Goal: Information Seeking & Learning: Learn about a topic

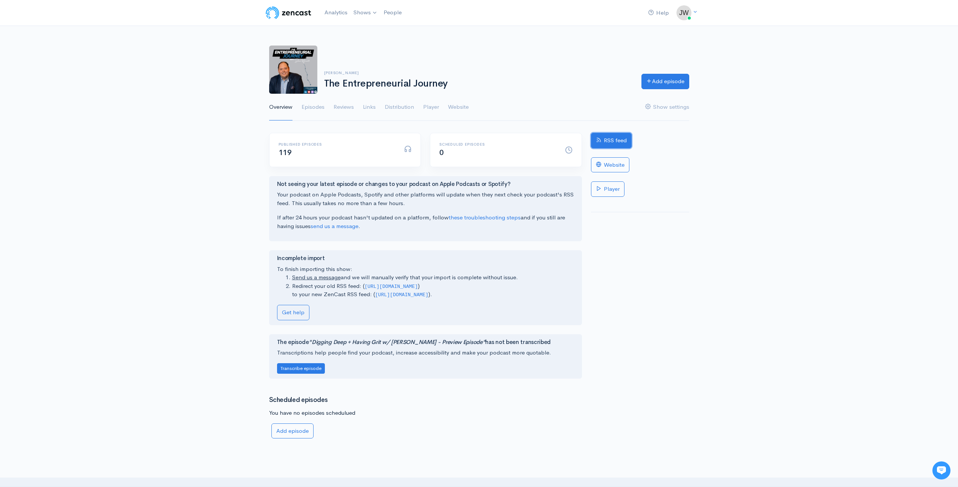
click at [604, 137] on link "RSS feed" at bounding box center [611, 140] width 41 height 15
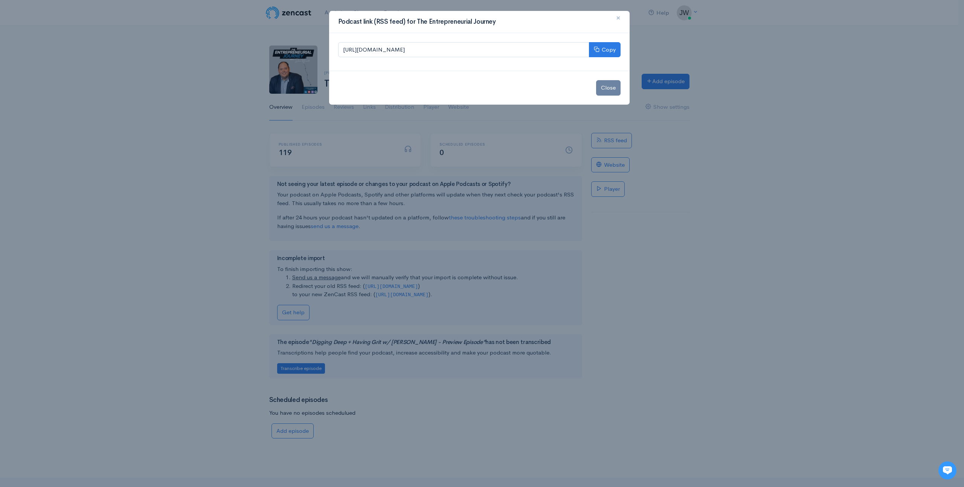
click at [620, 15] on button "×" at bounding box center [618, 18] width 23 height 21
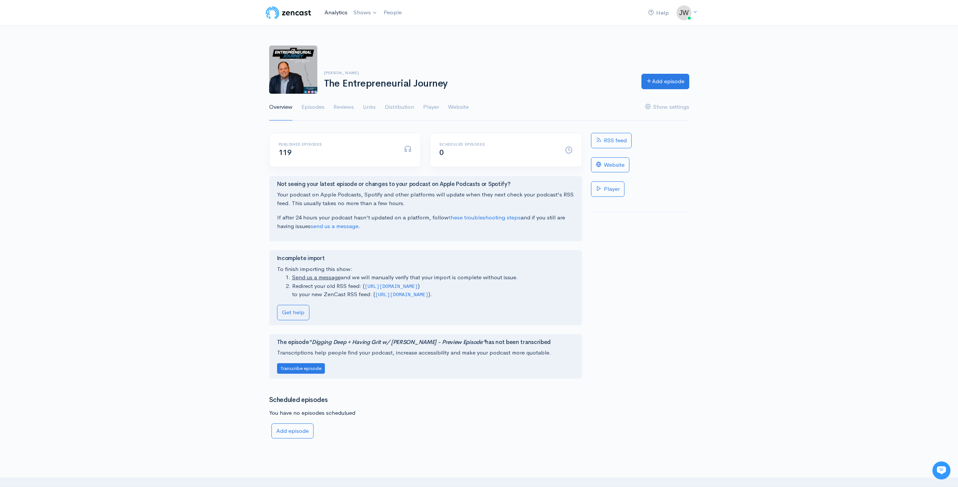
click at [337, 11] on link "Analytics" at bounding box center [335, 13] width 29 height 16
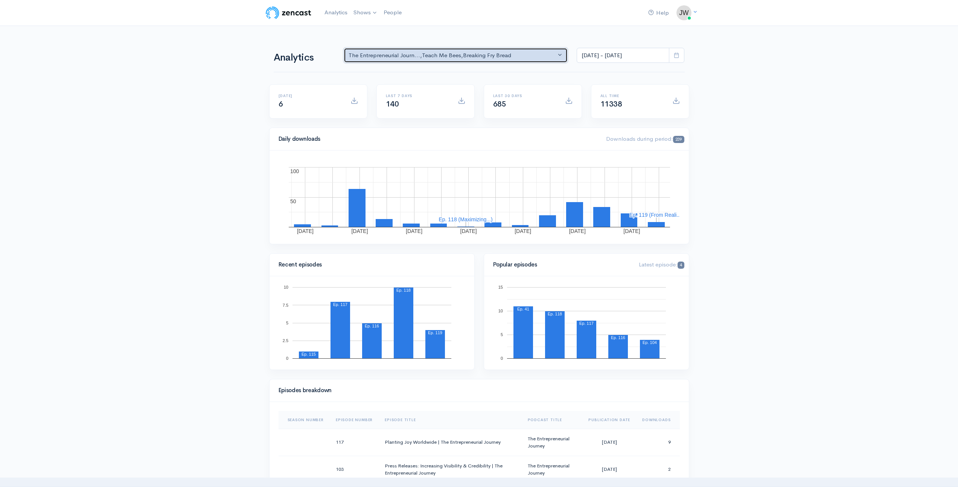
click at [471, 56] on div "The Entrepreneurial Journ... , Teach Me Bees , Breaking Fry Bread" at bounding box center [453, 55] width 208 height 9
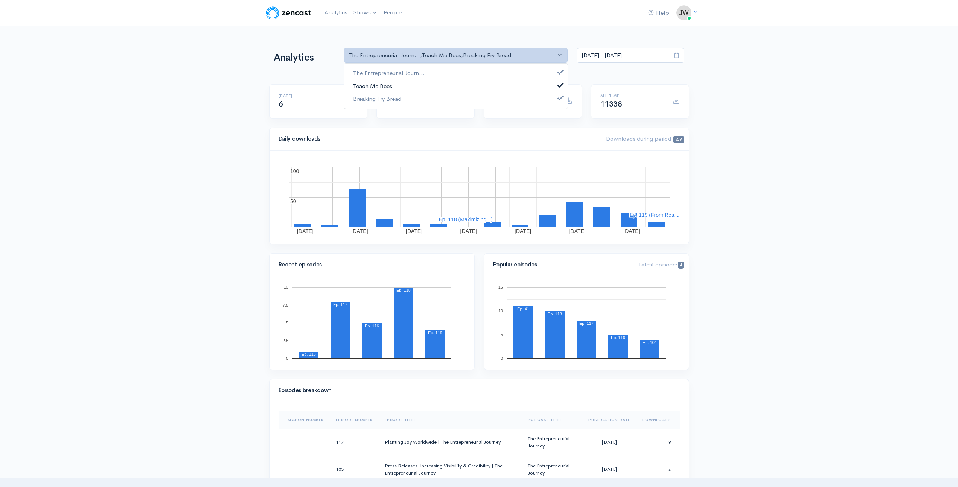
click at [370, 85] on span "Teach Me Bees" at bounding box center [372, 86] width 39 height 9
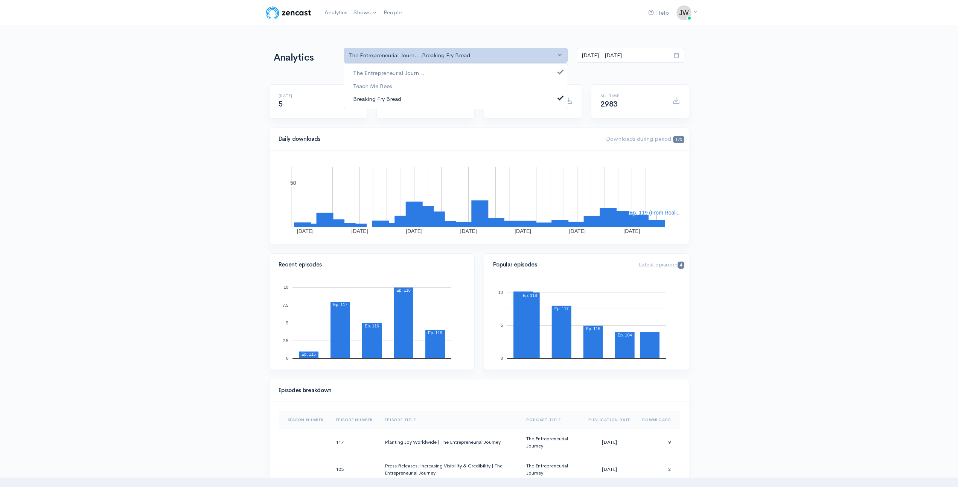
click at [385, 96] on span "Breaking Fry Bread" at bounding box center [377, 99] width 48 height 9
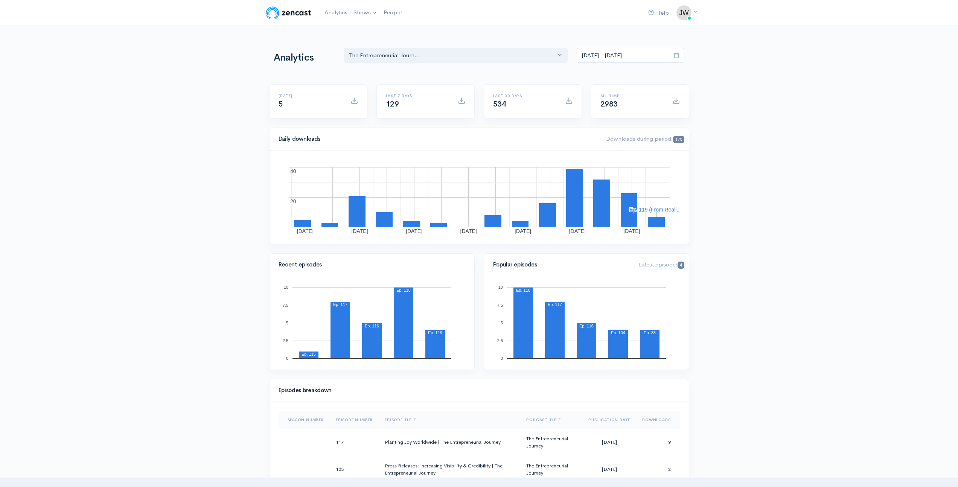
click at [676, 101] on span at bounding box center [676, 101] width 8 height 8
click at [681, 264] on span "4" at bounding box center [681, 265] width 6 height 7
click at [661, 16] on link "Help" at bounding box center [658, 13] width 27 height 16
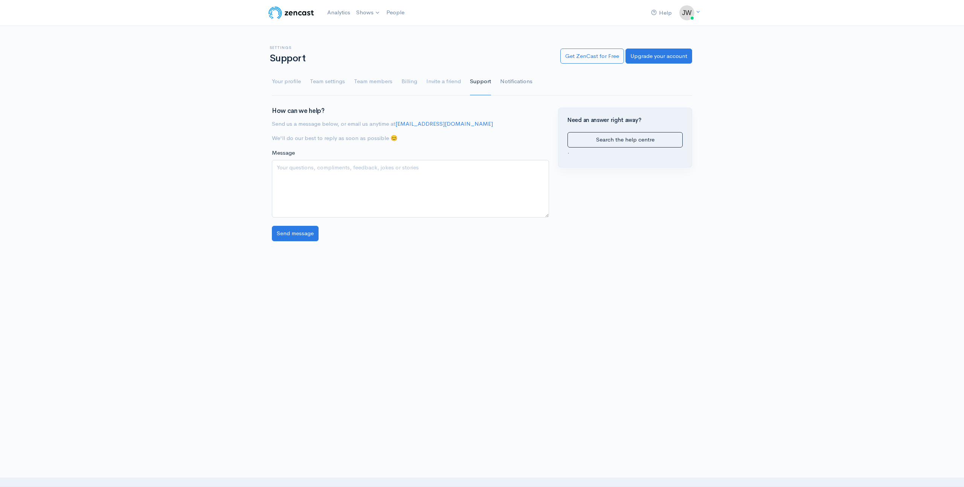
click at [516, 84] on link "Notifications" at bounding box center [516, 81] width 32 height 27
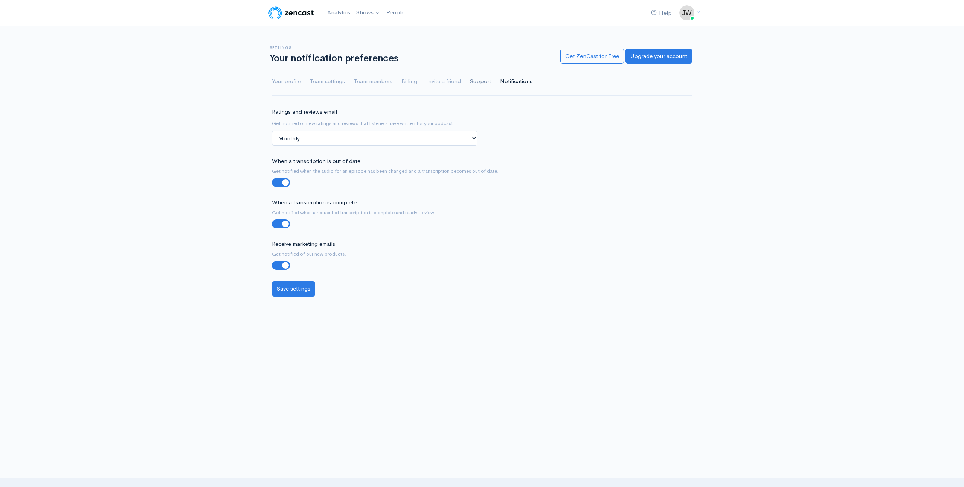
click at [477, 84] on link "Support" at bounding box center [480, 81] width 21 height 27
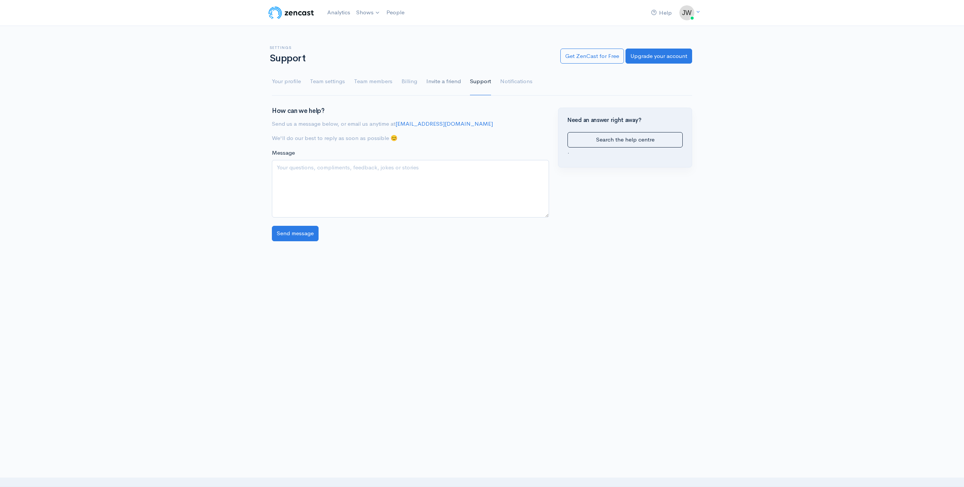
click at [442, 84] on link "Invite a friend" at bounding box center [443, 81] width 35 height 27
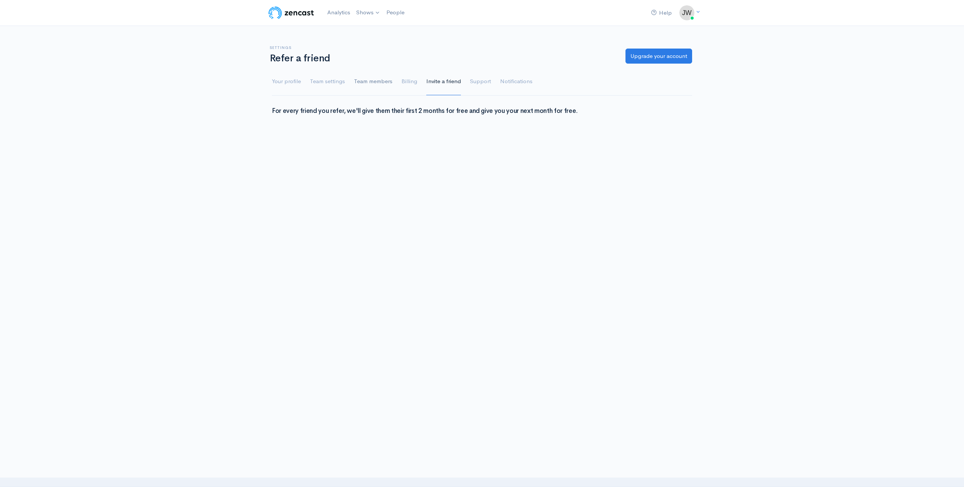
click at [388, 81] on link "Team members" at bounding box center [373, 81] width 38 height 27
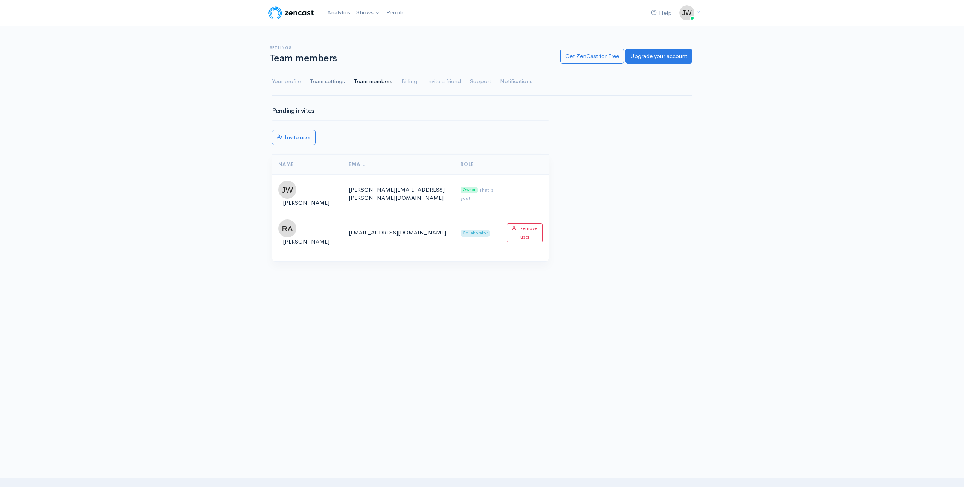
click at [317, 79] on link "Team settings" at bounding box center [327, 81] width 35 height 27
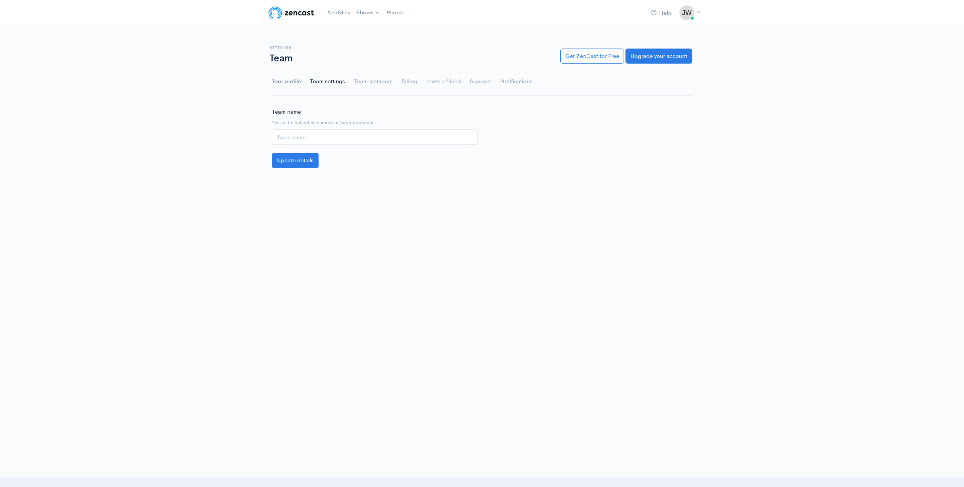
click at [288, 82] on link "Your profile" at bounding box center [286, 81] width 29 height 27
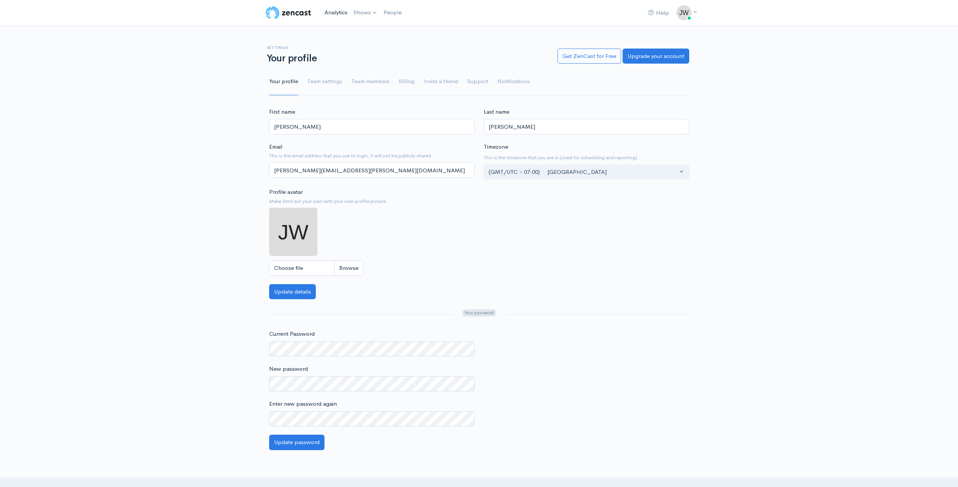
click at [333, 10] on link "Analytics" at bounding box center [335, 13] width 29 height 16
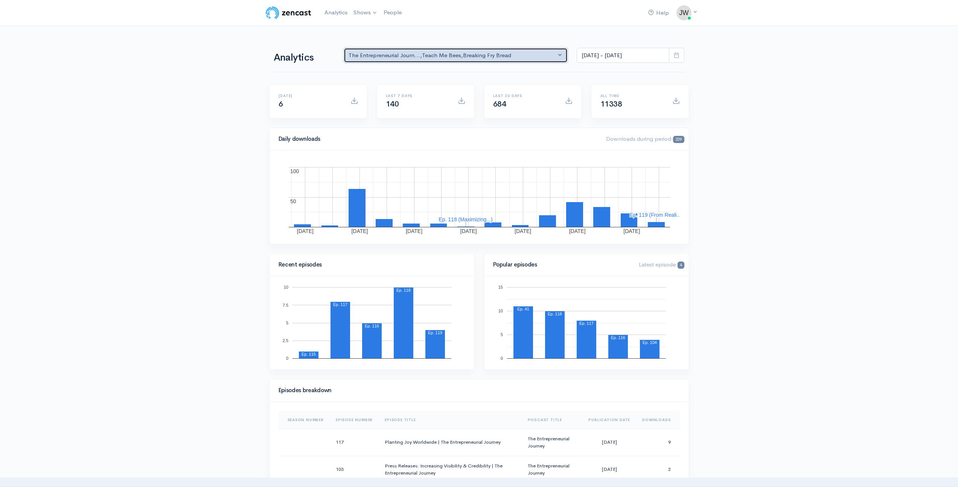
click at [476, 58] on div "The Entrepreneurial Journ... , Teach Me Bees , Breaking Fry Bread" at bounding box center [453, 55] width 208 height 9
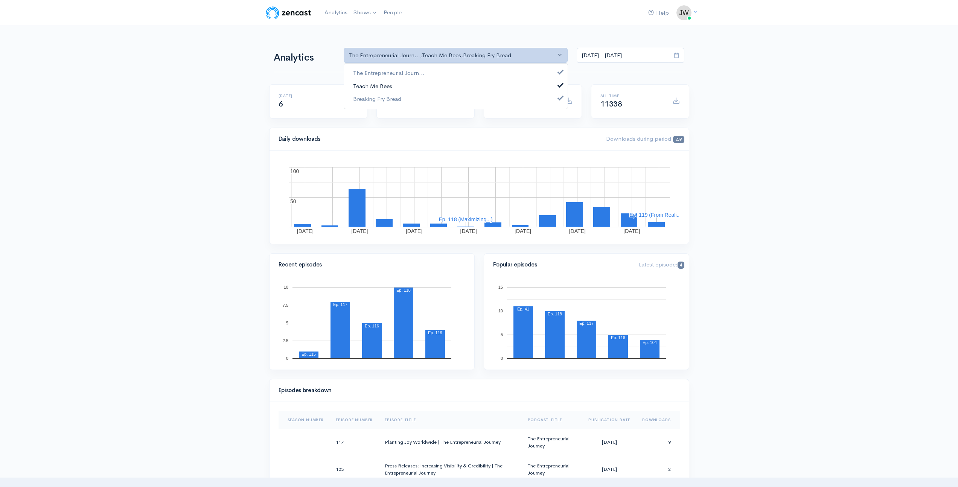
click at [559, 86] on span at bounding box center [560, 84] width 3 height 6
click at [560, 98] on span at bounding box center [560, 97] width 3 height 6
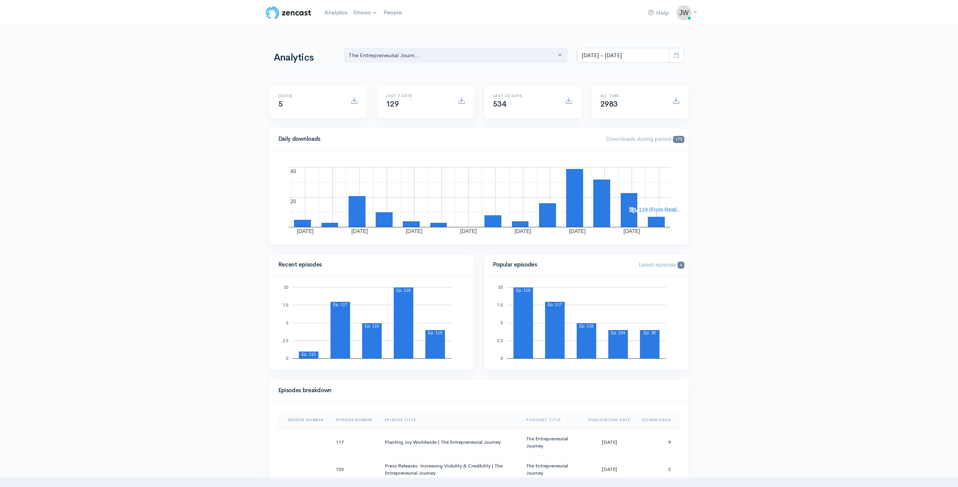
click at [676, 101] on span at bounding box center [676, 101] width 8 height 8
click at [357, 104] on span at bounding box center [354, 101] width 8 height 8
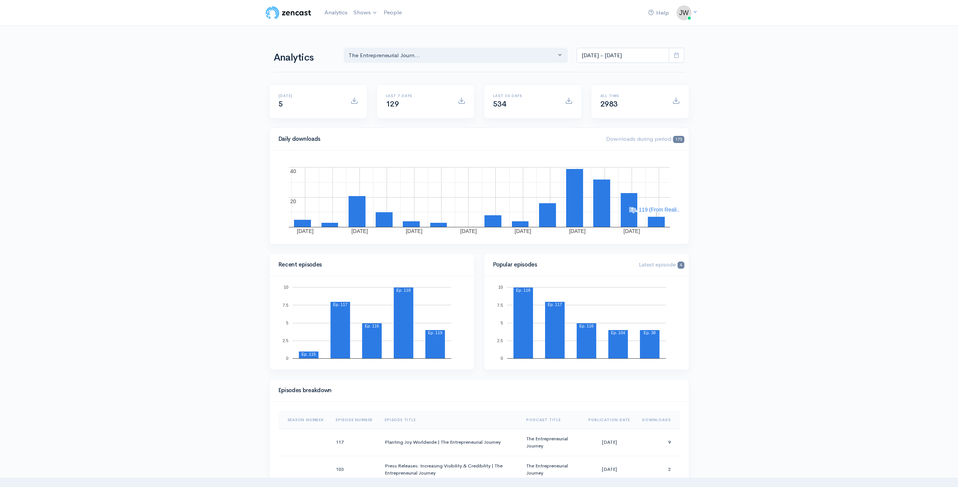
click at [357, 104] on span at bounding box center [354, 101] width 8 height 8
click at [462, 101] on span at bounding box center [462, 101] width 8 height 8
click at [569, 101] on span at bounding box center [569, 101] width 8 height 8
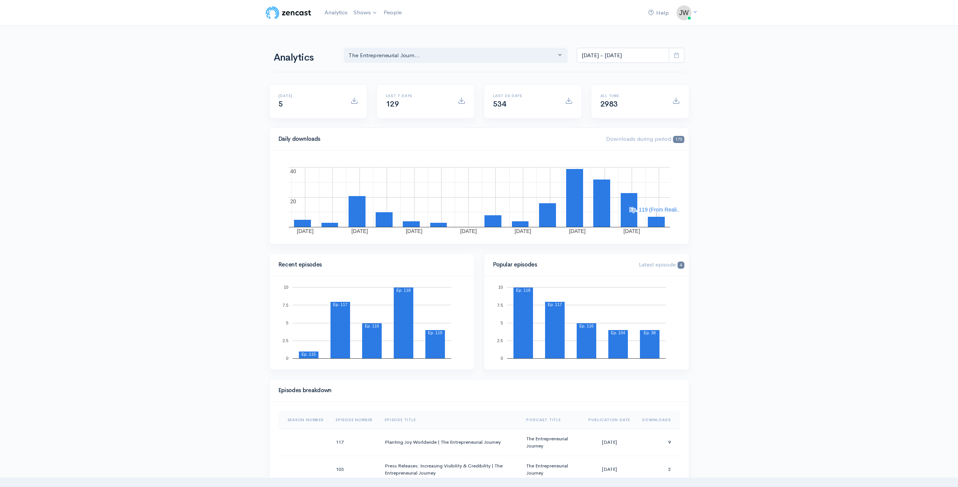
click at [569, 101] on span at bounding box center [569, 101] width 8 height 8
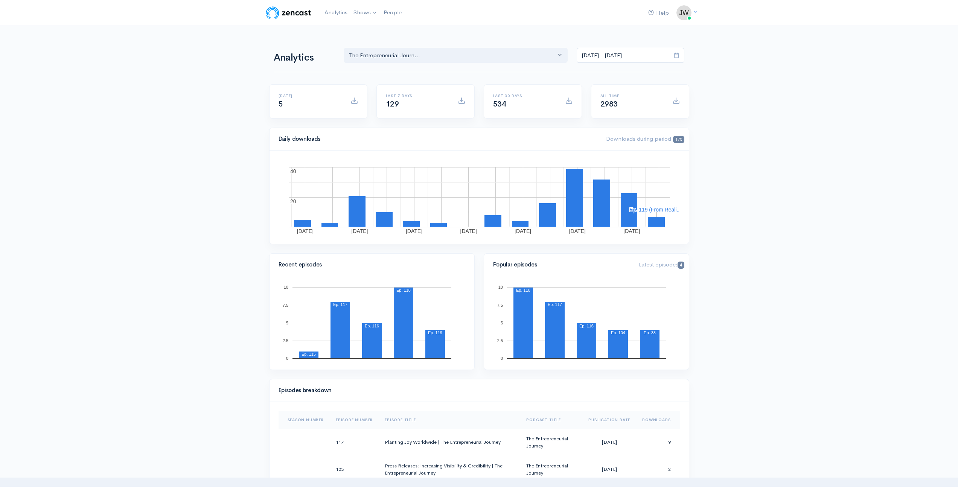
click at [569, 101] on span at bounding box center [569, 101] width 8 height 8
click at [569, 100] on span at bounding box center [569, 101] width 8 height 8
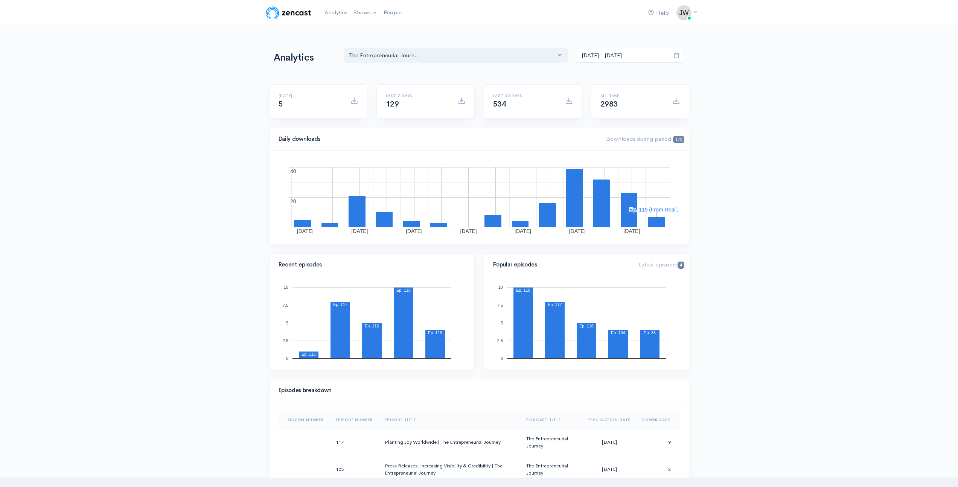
click at [676, 56] on icon at bounding box center [677, 55] width 6 height 6
click at [589, 152] on li "All time" at bounding box center [603, 154] width 53 height 12
type input "[DATE] - [DATE]"
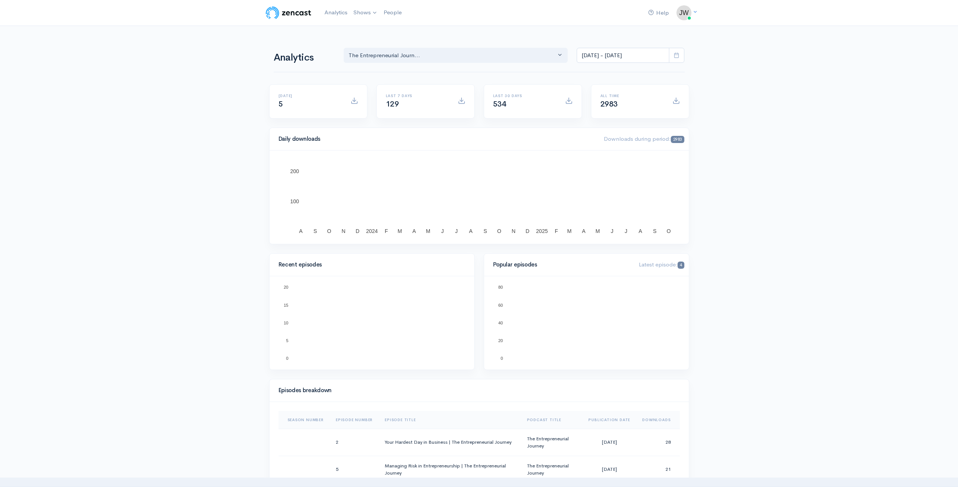
click at [673, 99] on span at bounding box center [676, 101] width 8 height 8
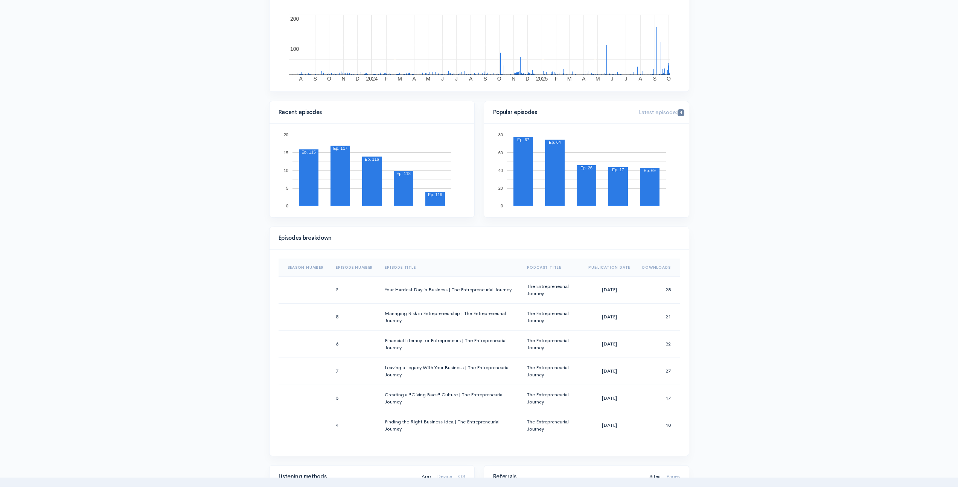
scroll to position [154, 0]
click at [641, 265] on th "Downloads" at bounding box center [657, 266] width 43 height 18
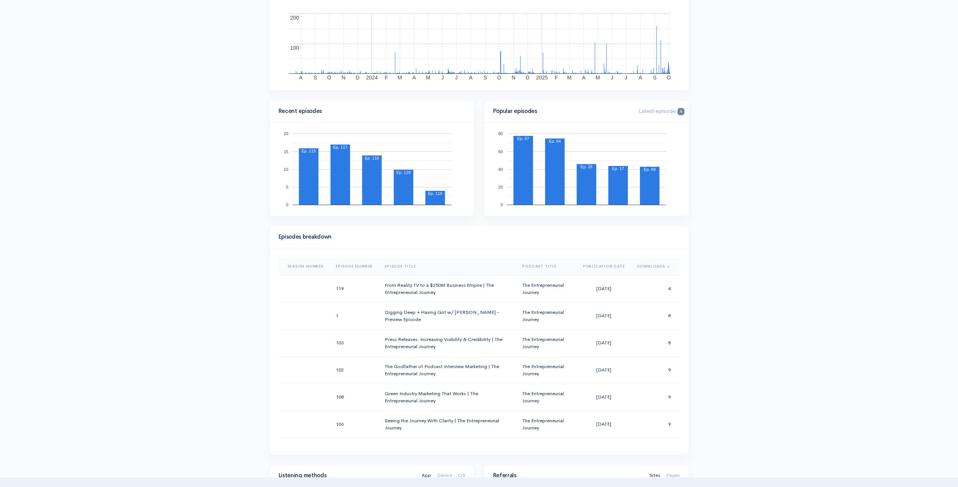
click at [644, 264] on th "Downloads" at bounding box center [655, 266] width 49 height 18
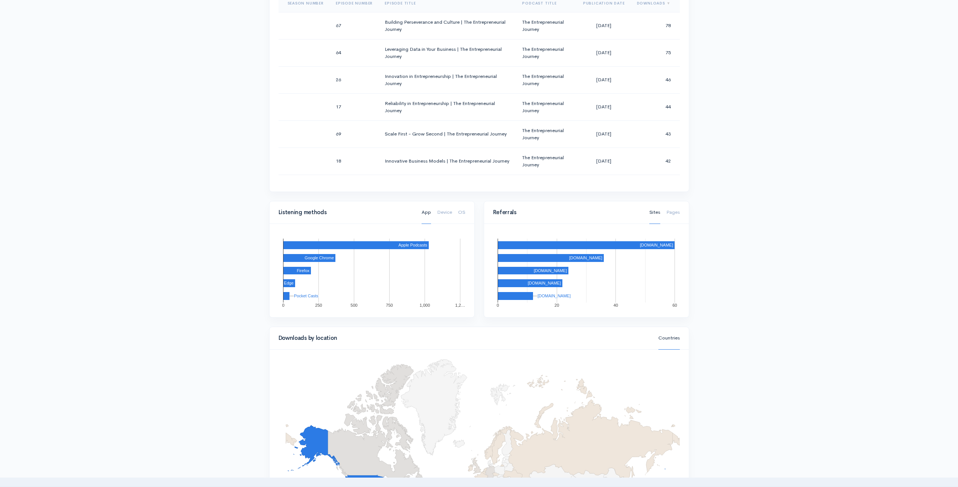
scroll to position [460, 0]
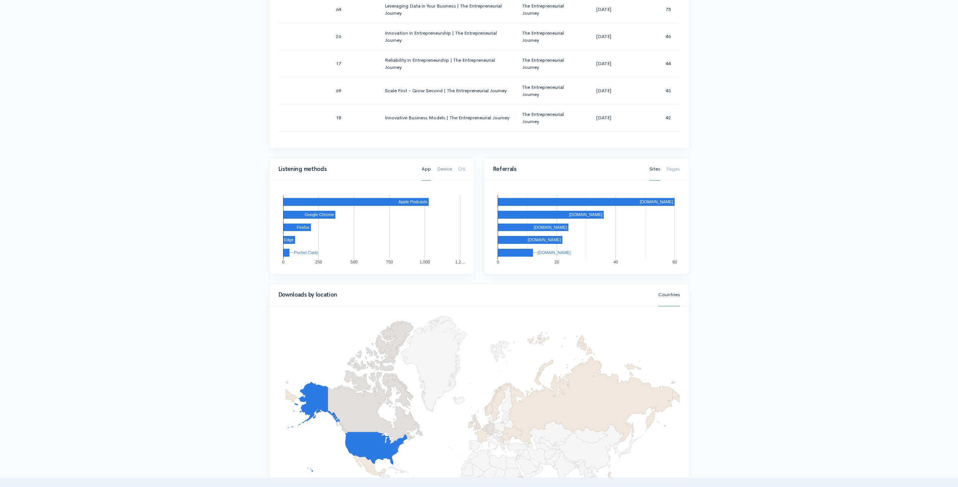
click at [446, 168] on link "Device" at bounding box center [444, 169] width 15 height 23
click at [461, 168] on link "OS" at bounding box center [461, 169] width 7 height 23
click at [429, 169] on link "App" at bounding box center [426, 169] width 9 height 23
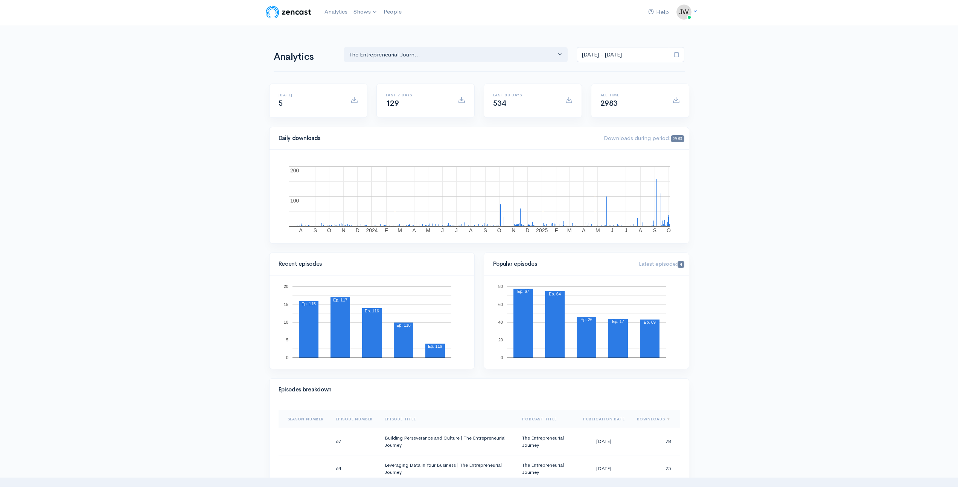
scroll to position [0, 0]
click at [676, 99] on span at bounding box center [676, 101] width 8 height 8
